Goal: Information Seeking & Learning: Learn about a topic

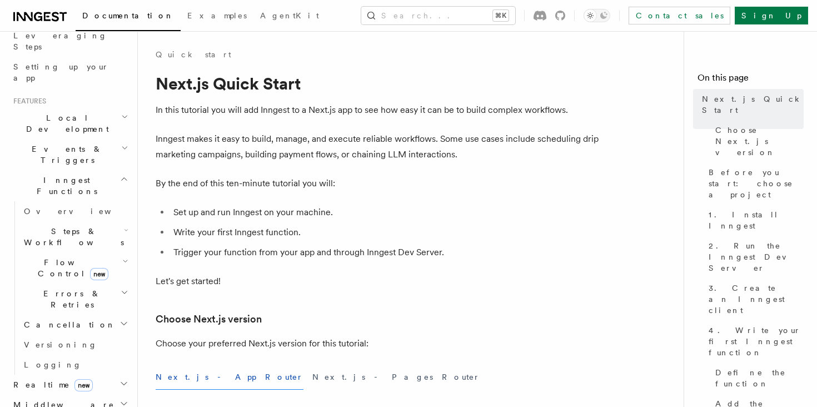
scroll to position [200, 0]
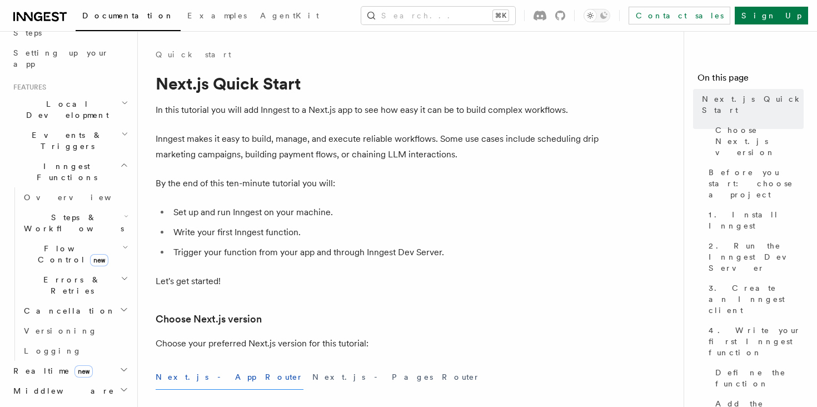
click at [53, 243] on span "Flow Control new" at bounding box center [70, 254] width 103 height 22
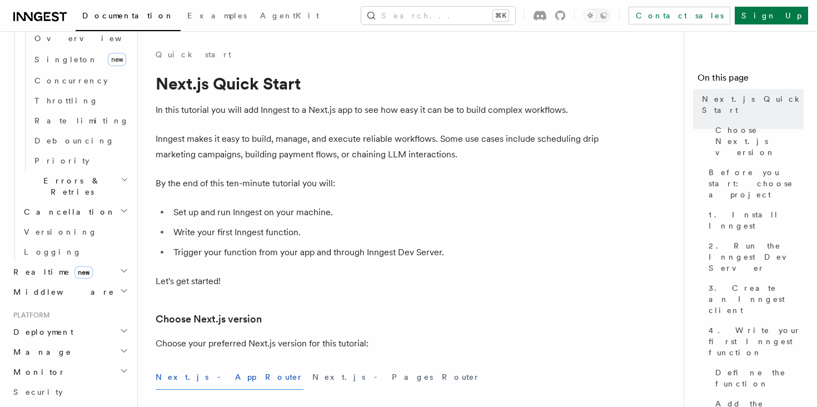
scroll to position [441, 0]
click at [49, 381] on link "Security" at bounding box center [70, 391] width 122 height 20
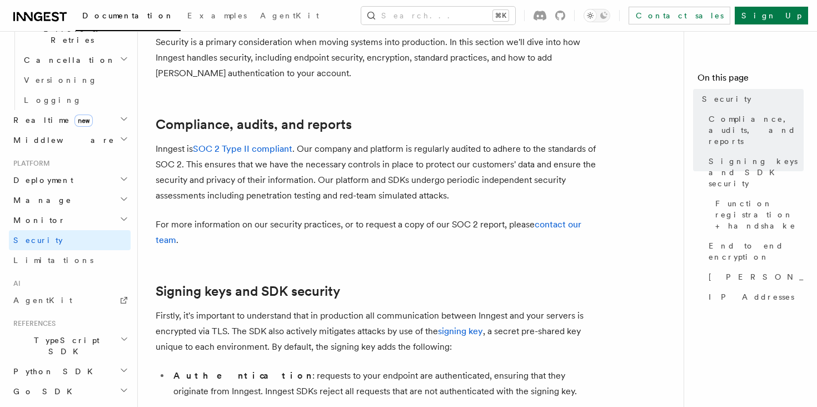
scroll to position [482, 0]
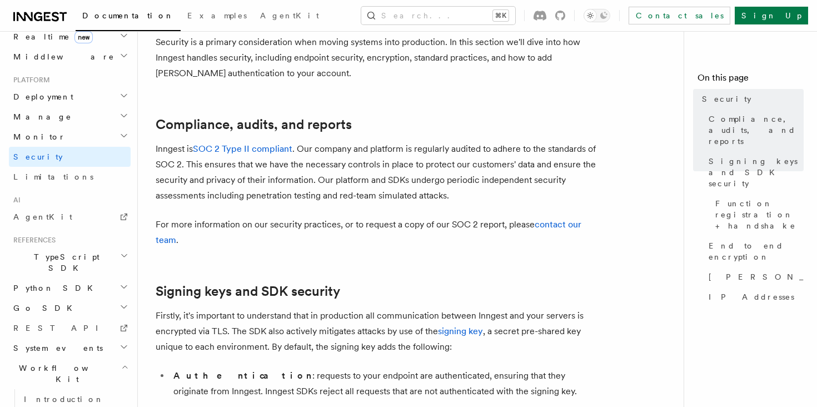
scroll to position [582, 0]
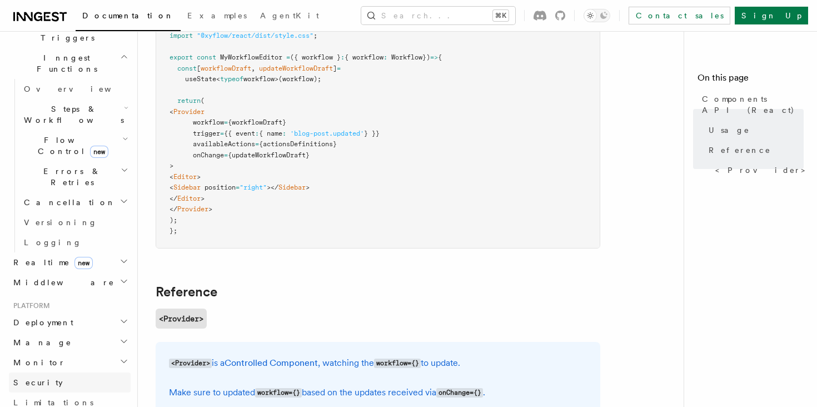
scroll to position [302, 0]
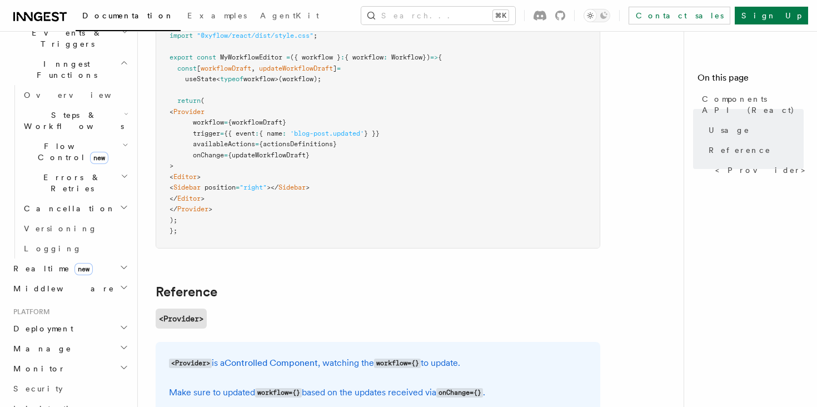
click at [52, 338] on h2 "Manage" at bounding box center [70, 348] width 122 height 20
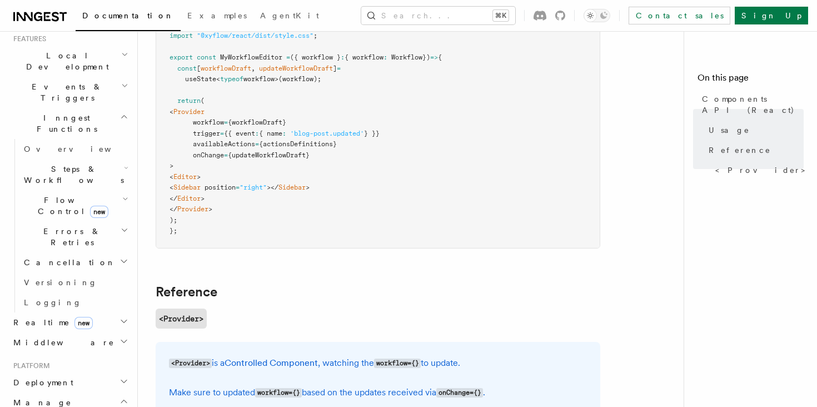
scroll to position [247, 0]
click at [86, 78] on h2 "Events & Triggers" at bounding box center [70, 93] width 122 height 31
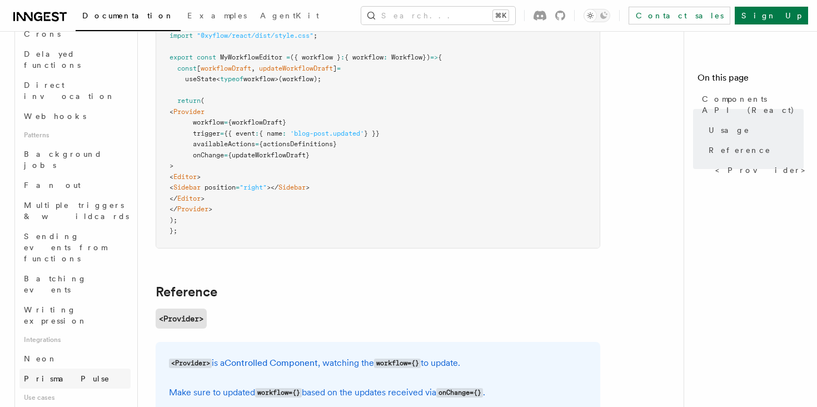
scroll to position [436, 0]
